Goal: Transaction & Acquisition: Purchase product/service

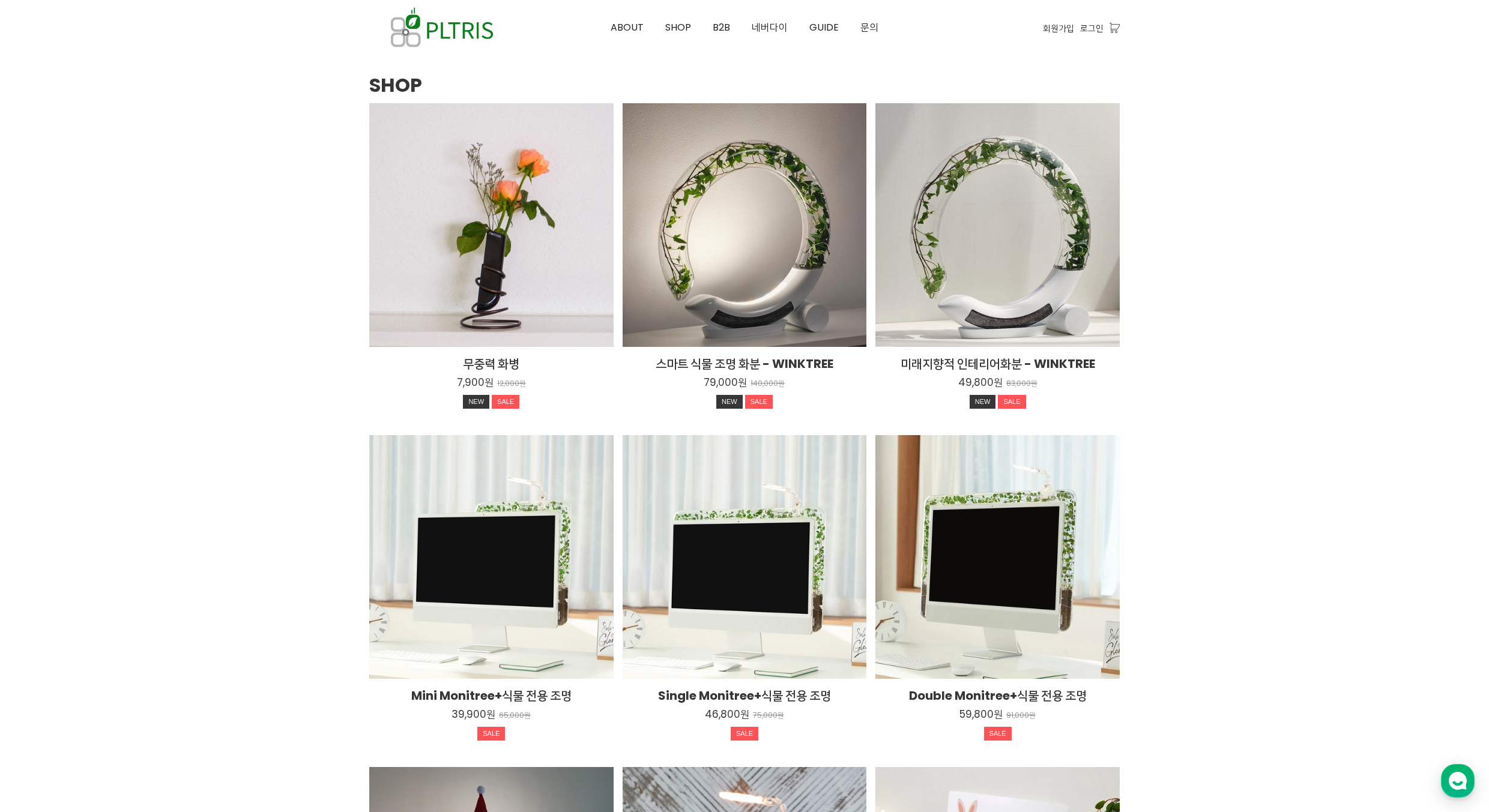
scroll to position [1561, 0]
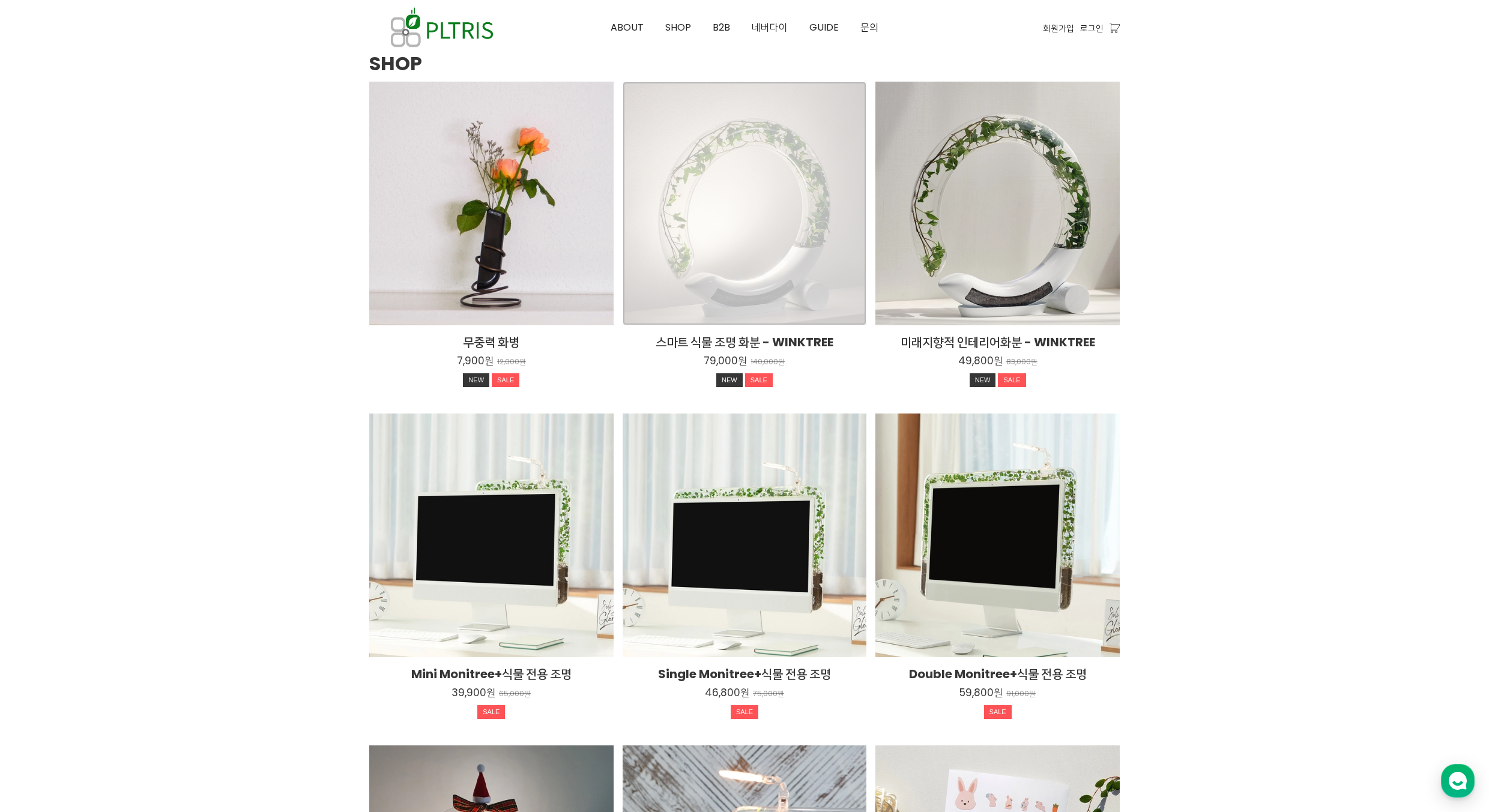
click at [736, 224] on div "스마트 식물 조명 화분 - WINKTREE 79,000원 140,000원 NEW SALE TIME SALE" at bounding box center [744, 203] width 244 height 244
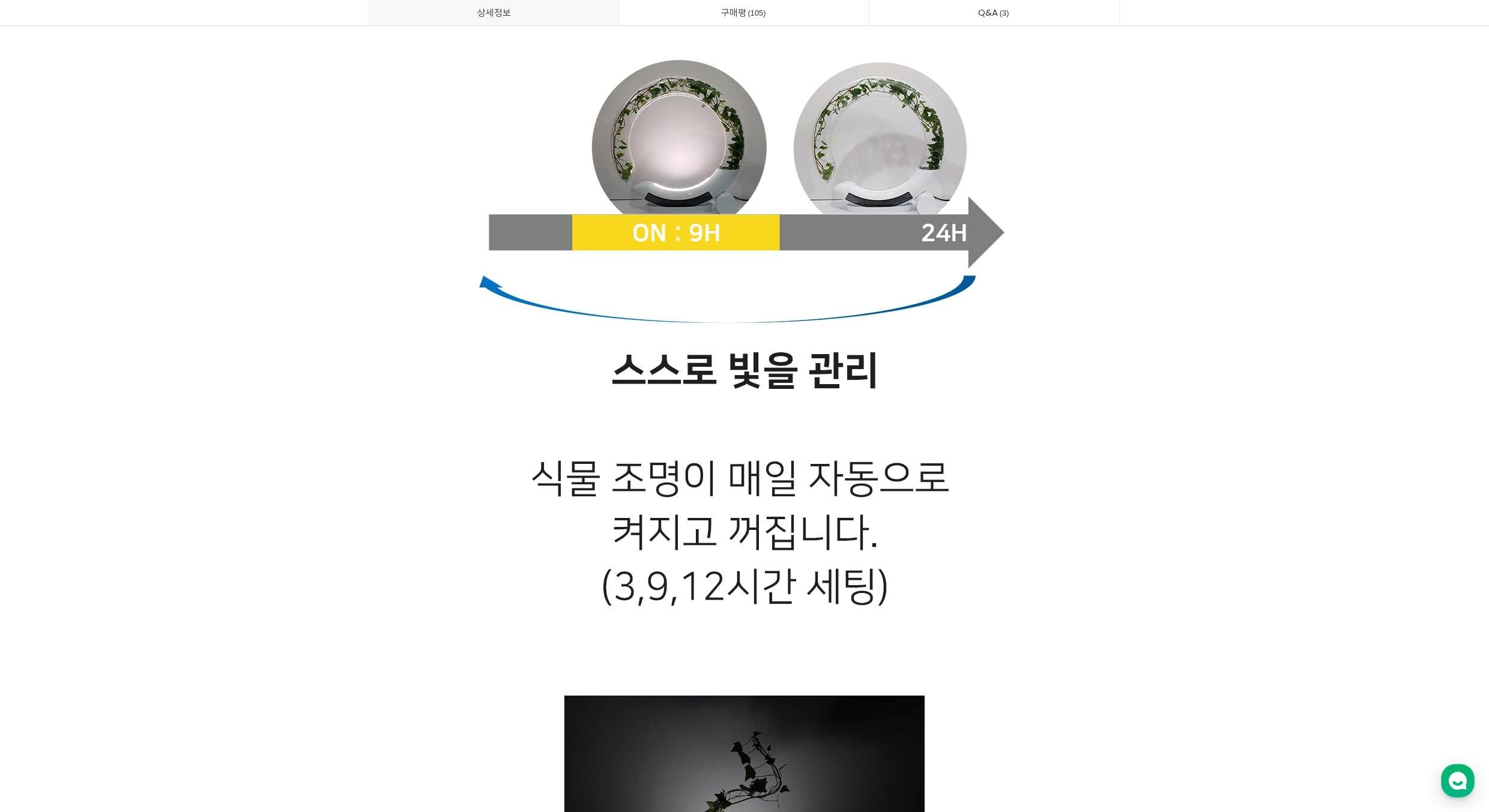
scroll to position [15065, 0]
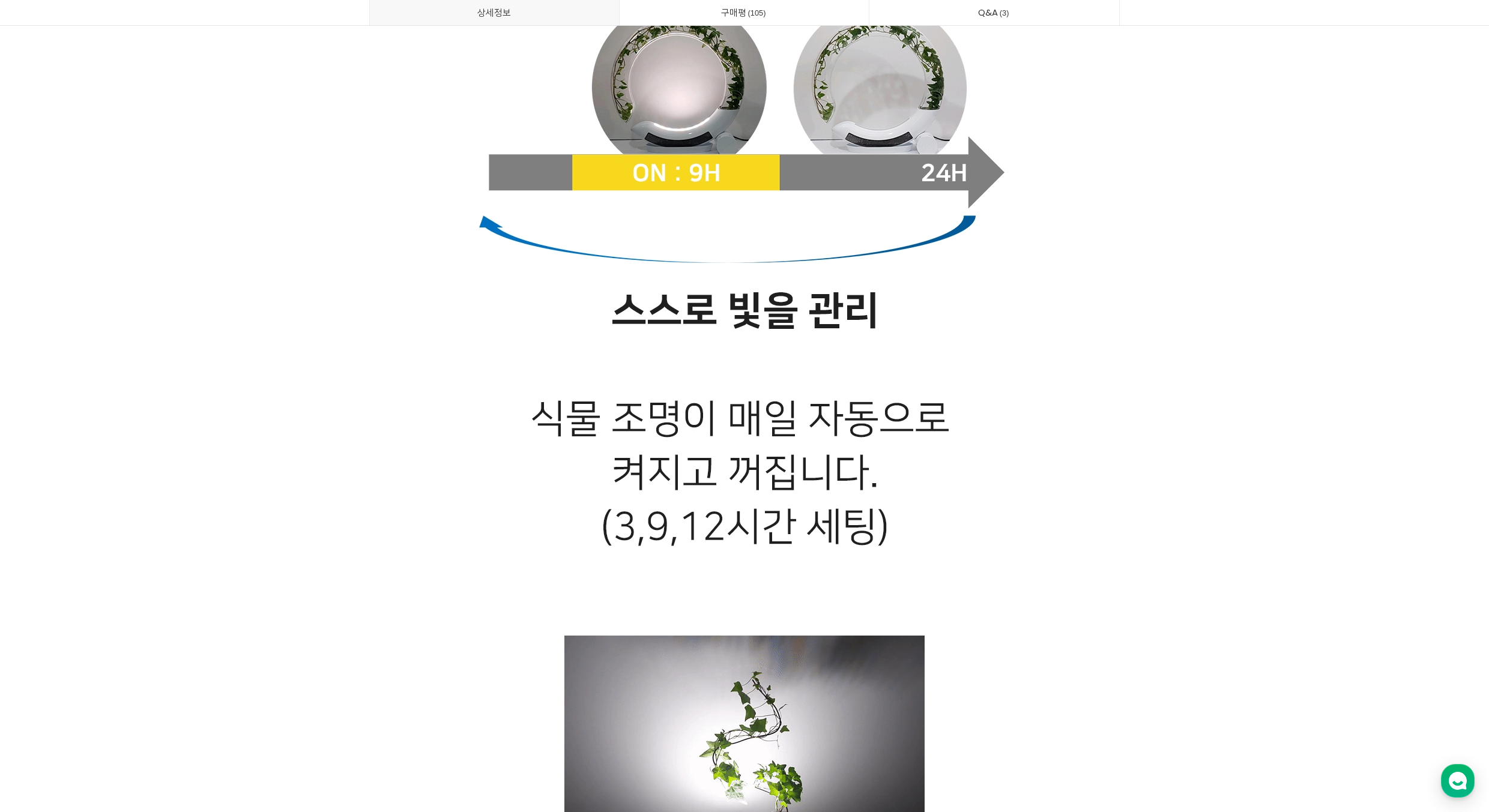
click at [1220, 219] on div at bounding box center [744, 594] width 1489 height 31159
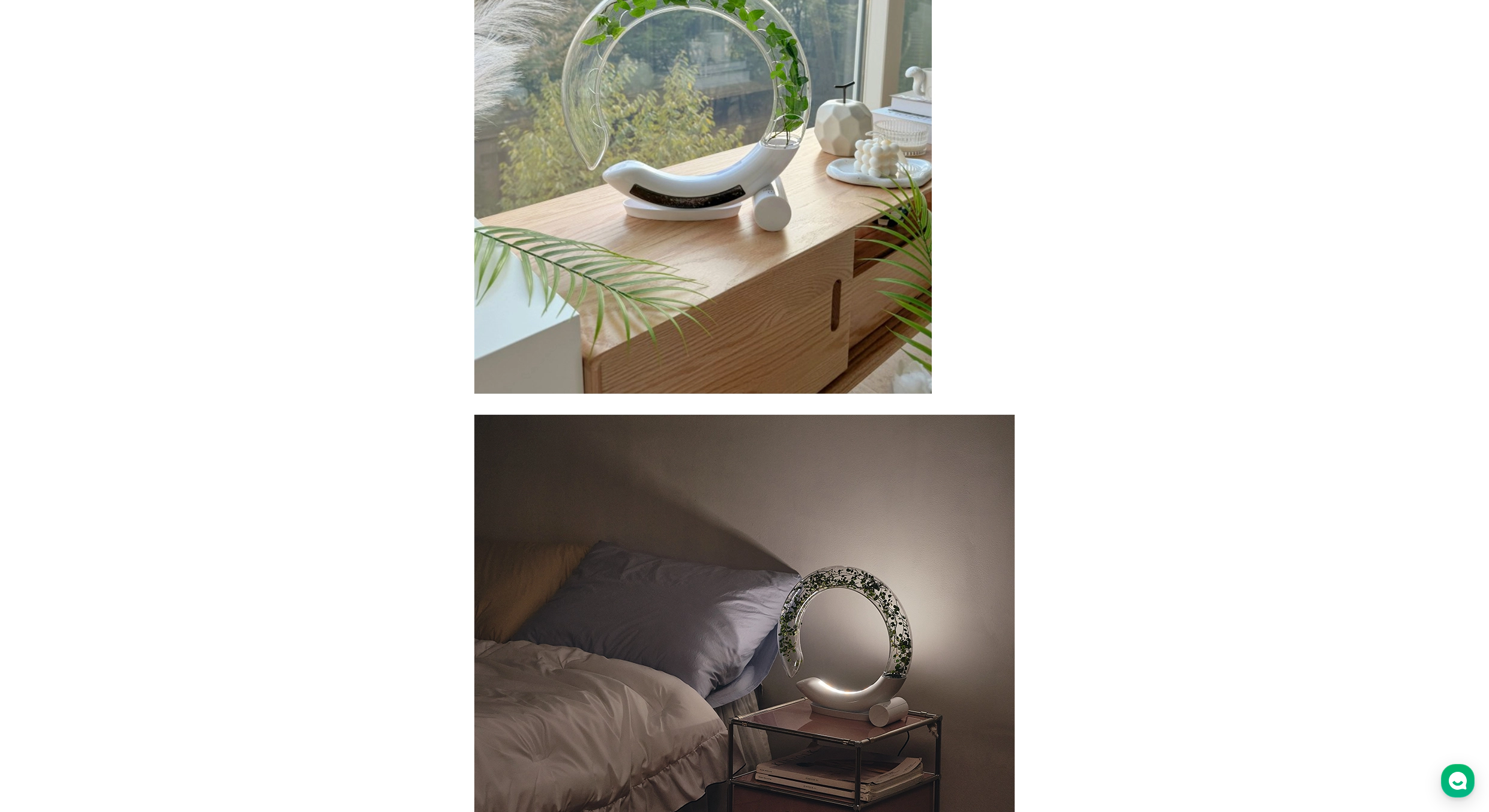
scroll to position [0, 0]
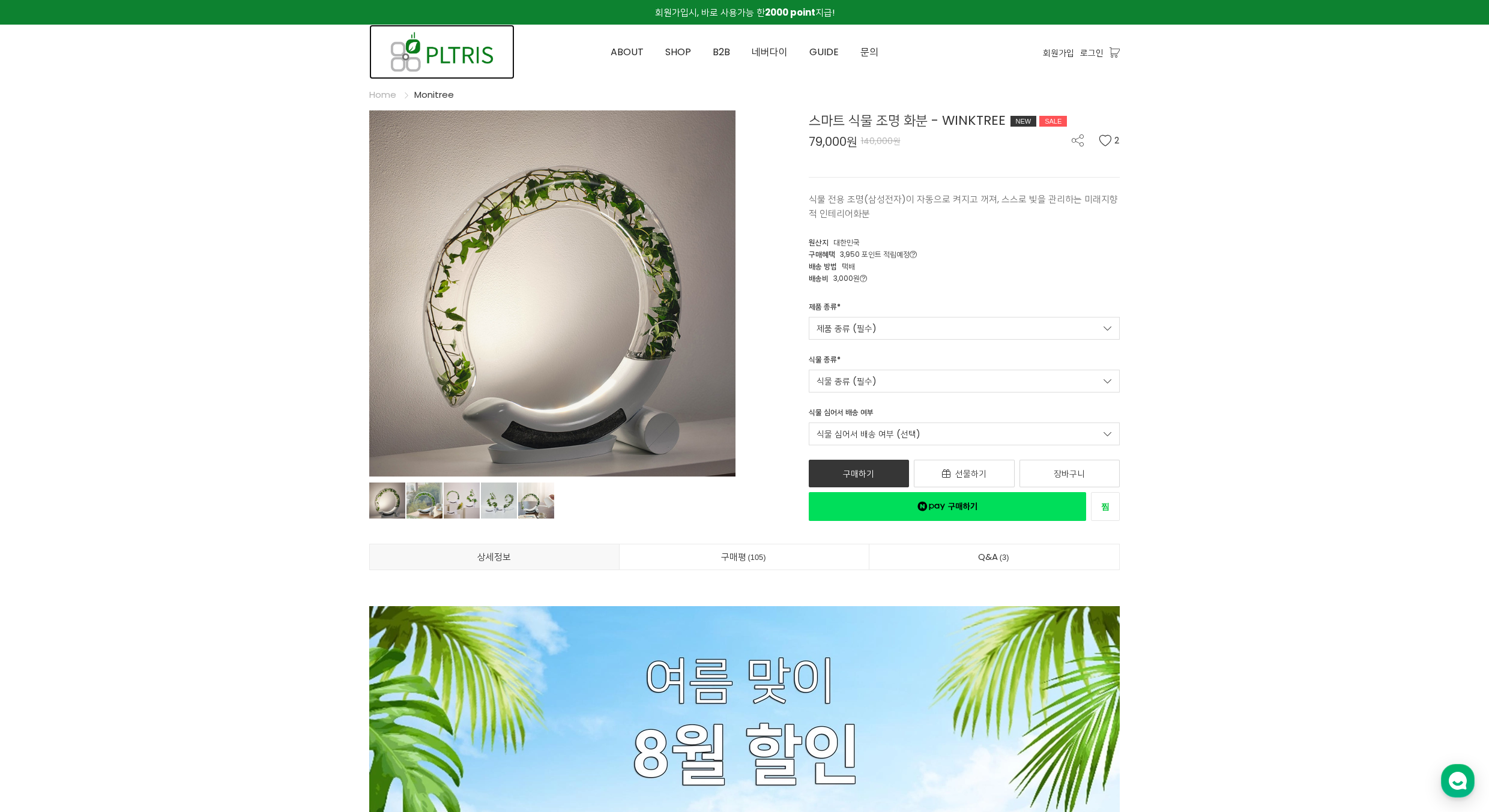
click at [490, 62] on img at bounding box center [442, 52] width 145 height 55
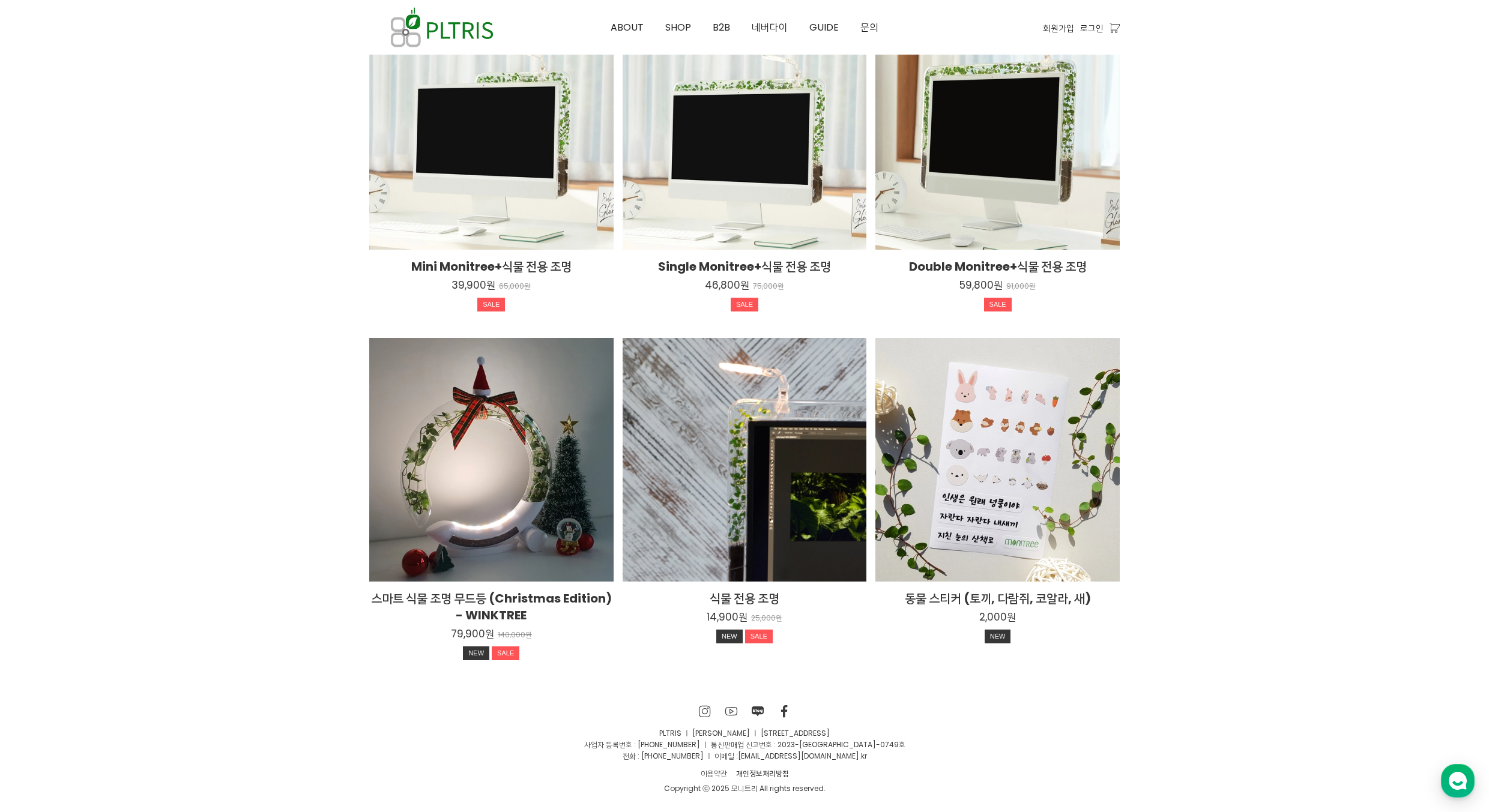
scroll to position [1908, 0]
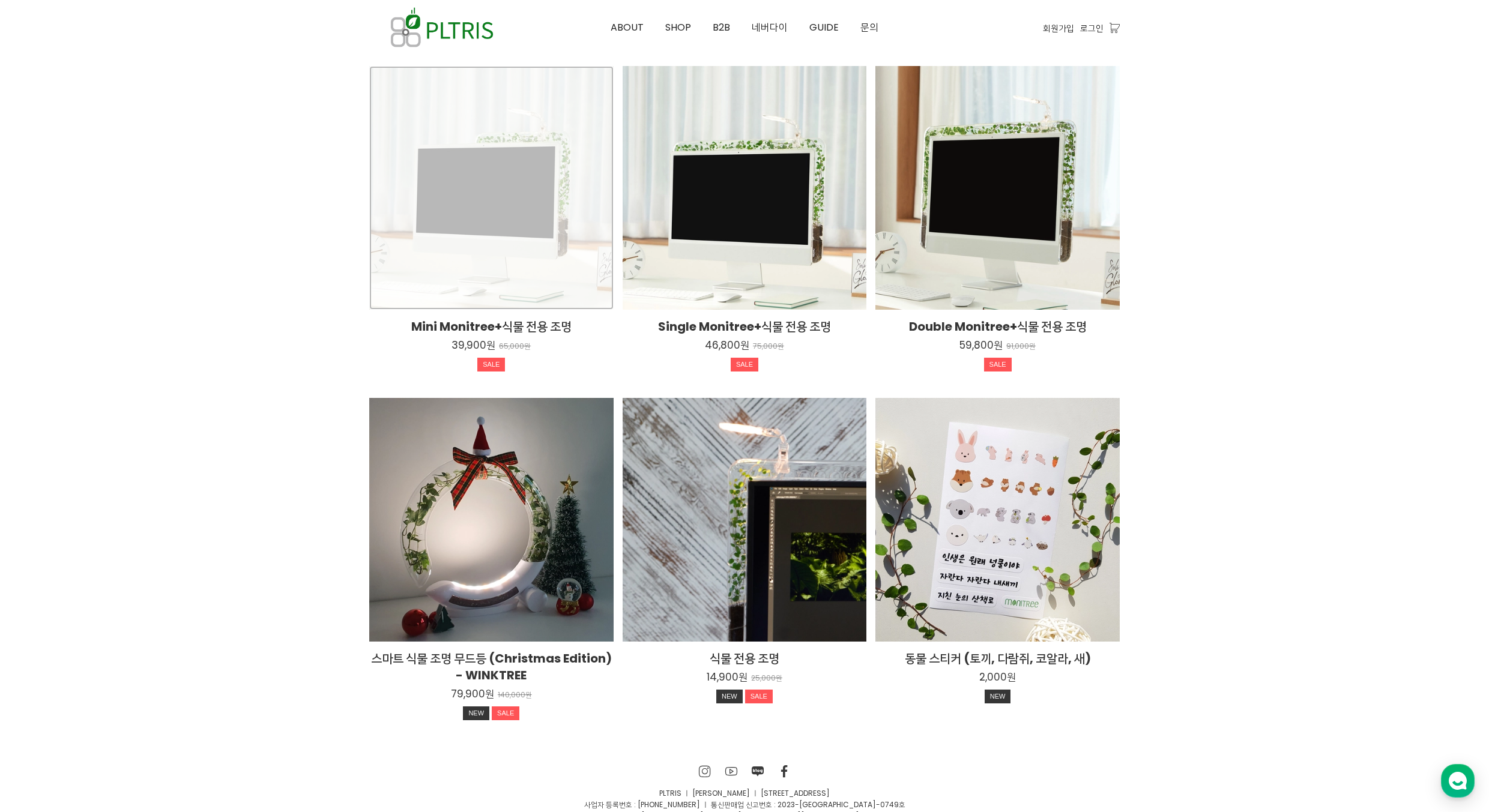
click at [482, 160] on div "Mini Monitree+식물 전용 조명 39,900원 65,000원 SALE TIME SALE" at bounding box center [491, 188] width 244 height 244
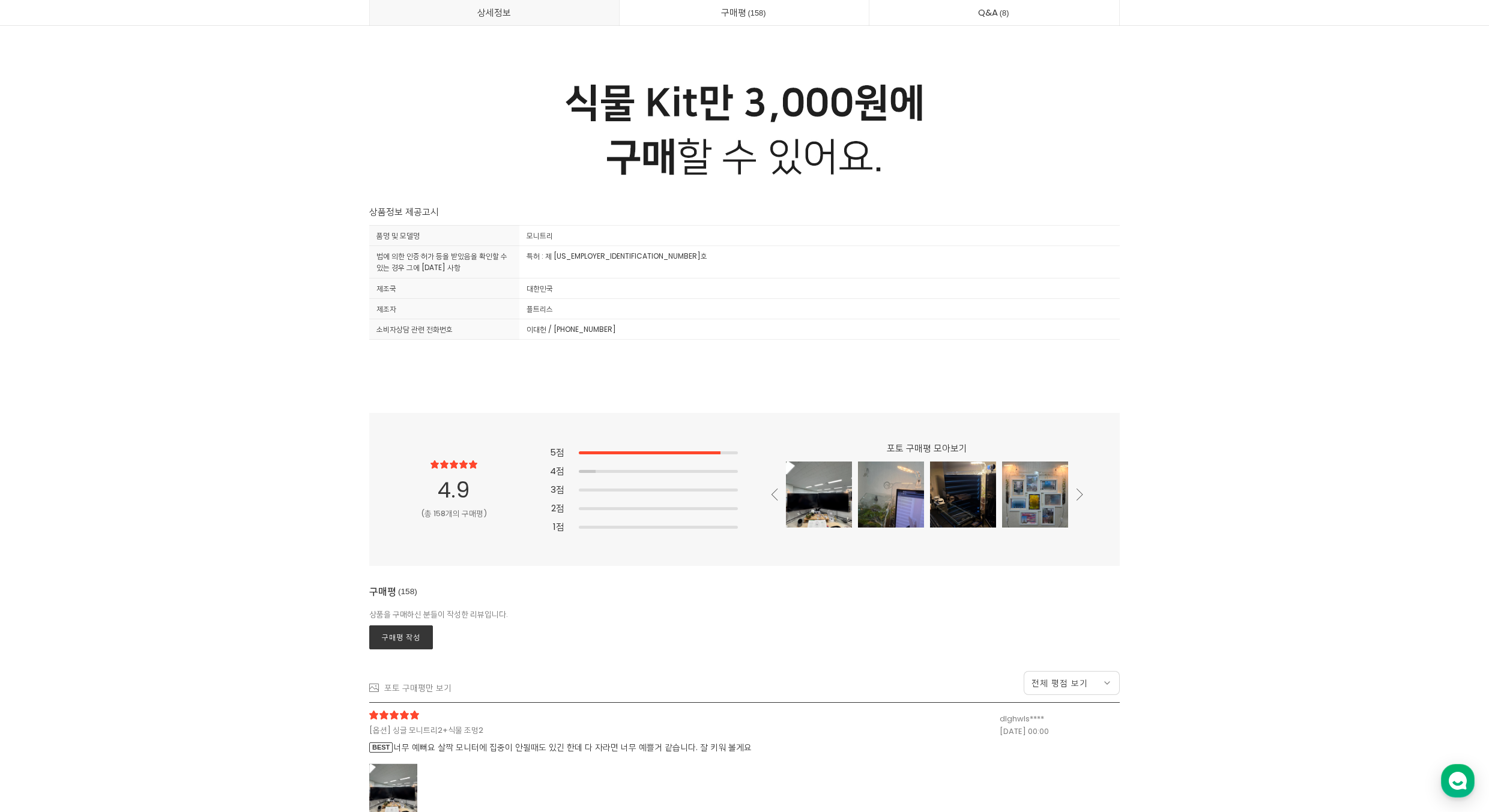
scroll to position [31544, 0]
